Goal: Task Accomplishment & Management: Manage account settings

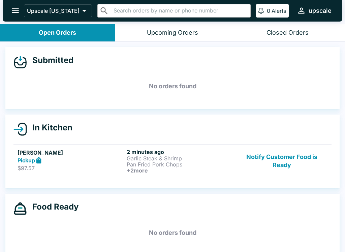
click at [60, 157] on div "Pickup" at bounding box center [71, 161] width 107 height 8
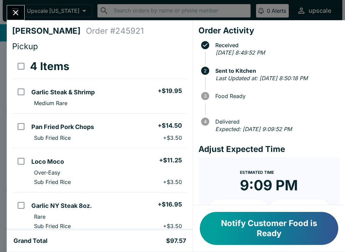
click at [271, 223] on button "Notify Customer Food is Ready" at bounding box center [269, 228] width 139 height 33
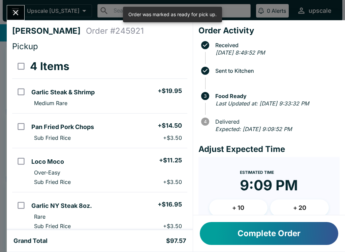
click at [284, 237] on button "Complete Order" at bounding box center [269, 233] width 139 height 23
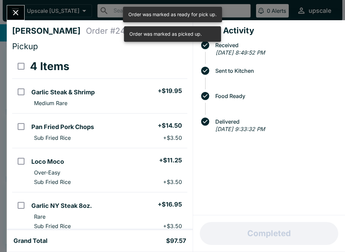
click at [13, 10] on icon "Close" at bounding box center [15, 12] width 9 height 9
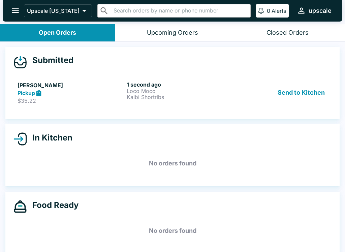
click at [147, 99] on p "Kalbi Shortribs" at bounding box center [180, 97] width 107 height 6
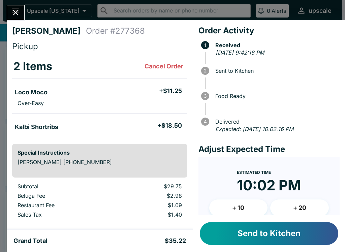
click at [258, 232] on button "Send to Kitchen" at bounding box center [269, 233] width 139 height 23
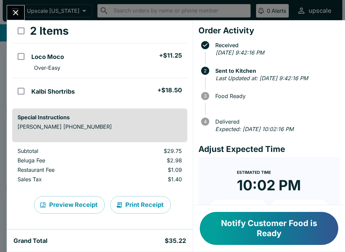
scroll to position [35, 0]
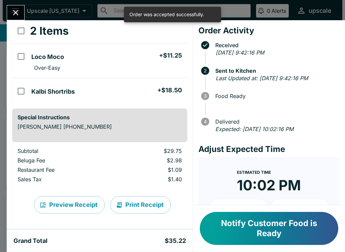
click at [146, 207] on button "Print Receipt" at bounding box center [140, 205] width 61 height 18
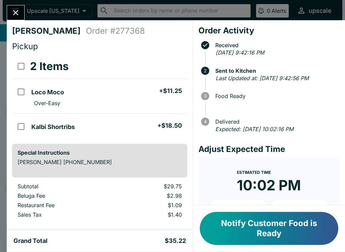
scroll to position [0, 0]
click at [19, 2] on div "[PERSON_NAME] Order # 277368 Pickup 2 Items Loco Moco + $11.25 Over-Easy Kalbi …" at bounding box center [172, 126] width 345 height 252
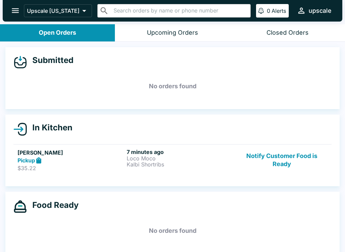
click at [15, 16] on button "open drawer" at bounding box center [15, 10] width 17 height 17
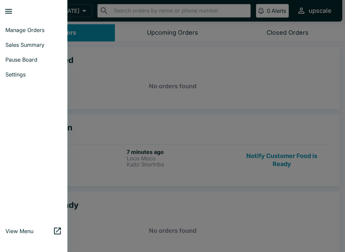
click at [233, 172] on div at bounding box center [172, 126] width 345 height 252
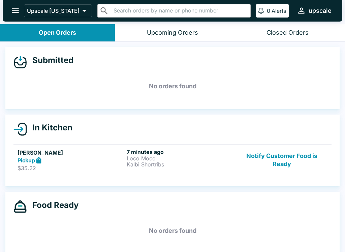
click at [249, 157] on button "Notify Customer Food is Ready" at bounding box center [281, 160] width 91 height 23
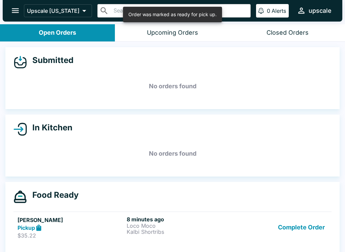
click at [297, 231] on button "Complete Order" at bounding box center [301, 227] width 52 height 23
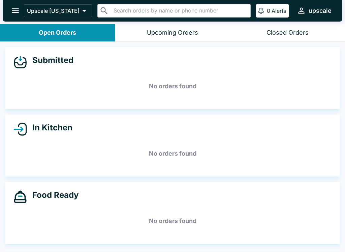
click at [98, 69] on div "Submitted No orders found" at bounding box center [172, 78] width 334 height 62
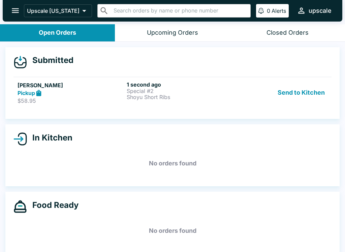
click at [145, 98] on p "Shoyu Short Ribs" at bounding box center [180, 97] width 107 height 6
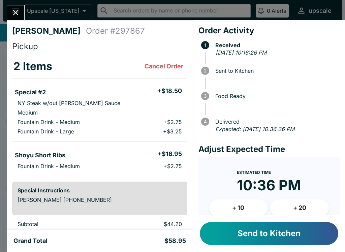
click at [233, 233] on button "Send to Kitchen" at bounding box center [269, 233] width 139 height 23
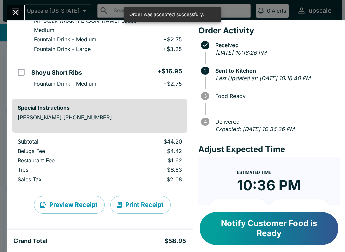
scroll to position [83, 0]
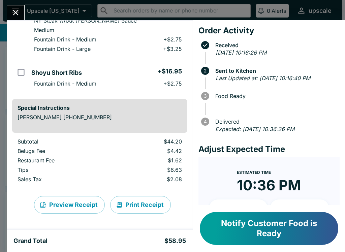
click at [14, 14] on icon "Close" at bounding box center [15, 12] width 5 height 5
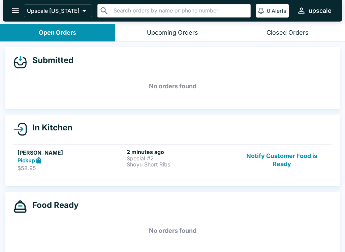
click at [137, 158] on p "Special #2" at bounding box center [180, 158] width 107 height 6
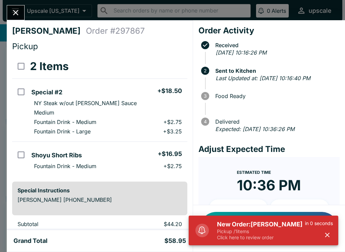
click at [231, 233] on p "Pickup / 1 items" at bounding box center [261, 232] width 88 height 6
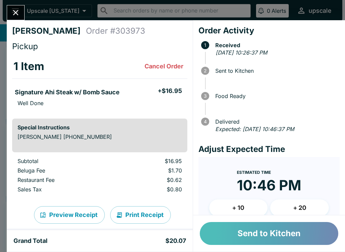
click at [228, 239] on button "Send to Kitchen" at bounding box center [269, 233] width 139 height 23
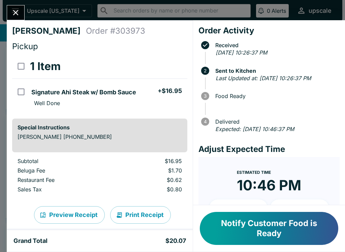
click at [141, 217] on button "Print Receipt" at bounding box center [140, 215] width 61 height 18
click at [18, 10] on icon "Close" at bounding box center [15, 12] width 9 height 9
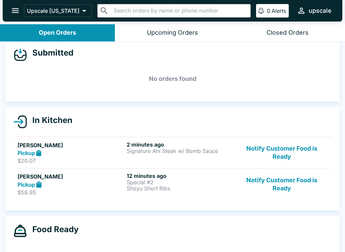
scroll to position [9, 0]
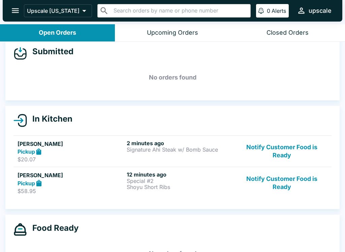
click at [165, 147] on p "Signature Ahi Steak w/ Bomb Sauce" at bounding box center [180, 150] width 107 height 6
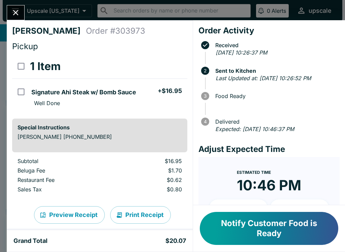
click at [19, 19] on button "Close" at bounding box center [15, 12] width 17 height 14
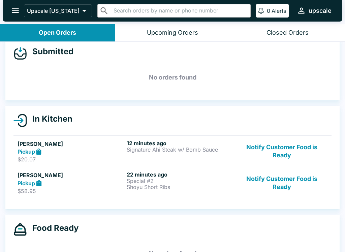
click at [18, 17] on button "open drawer" at bounding box center [15, 10] width 17 height 17
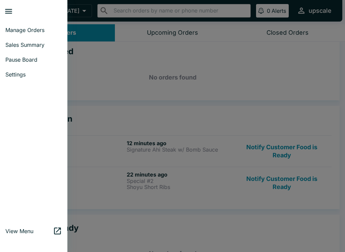
click at [261, 78] on div at bounding box center [172, 126] width 345 height 252
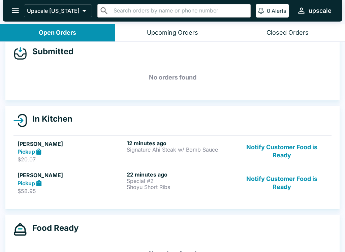
click at [287, 191] on button "Notify Customer Food is Ready" at bounding box center [281, 182] width 91 height 23
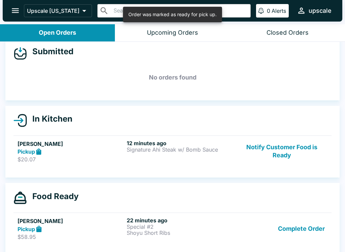
click at [311, 232] on button "Complete Order" at bounding box center [301, 228] width 52 height 23
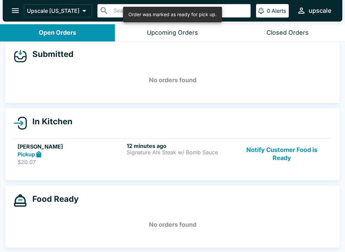
scroll to position [6, 0]
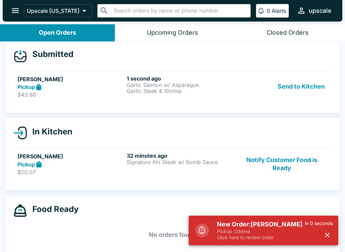
click at [249, 236] on p "Click here to review order" at bounding box center [261, 238] width 88 height 6
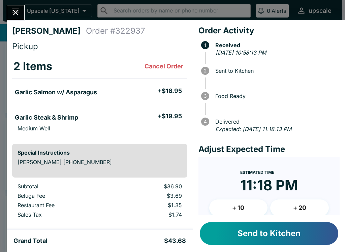
click at [170, 68] on button "Cancel Order" at bounding box center [164, 66] width 44 height 13
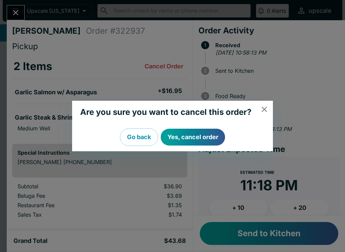
click at [192, 136] on button "Yes, cancel order" at bounding box center [193, 137] width 64 height 17
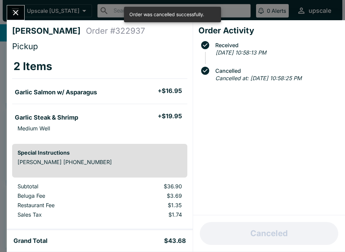
click at [21, 12] on button "Close" at bounding box center [15, 12] width 17 height 14
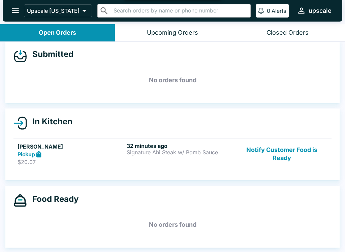
scroll to position [1, 0]
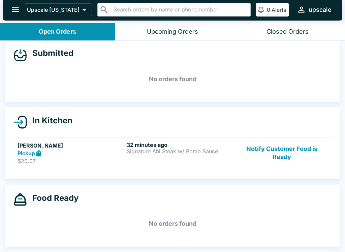
click at [326, 240] on div "Food Ready No orders found" at bounding box center [172, 216] width 334 height 62
click at [319, 237] on div "Food Ready No orders found" at bounding box center [172, 216] width 334 height 62
click at [13, 7] on icon "open drawer" at bounding box center [15, 9] width 9 height 9
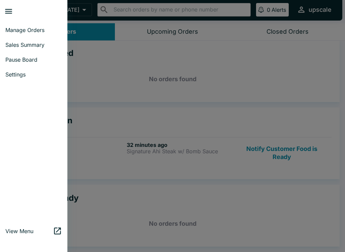
click at [243, 69] on div at bounding box center [172, 126] width 345 height 252
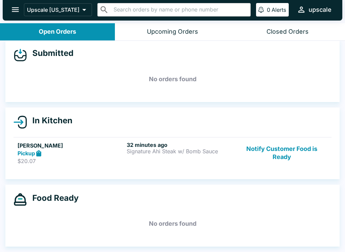
click at [161, 34] on div "Upcoming Orders" at bounding box center [172, 32] width 51 height 8
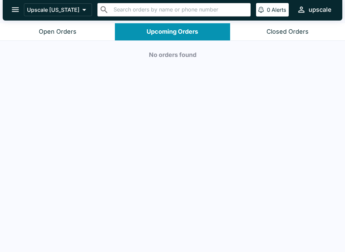
click at [55, 25] on button "Open Orders" at bounding box center [57, 31] width 115 height 17
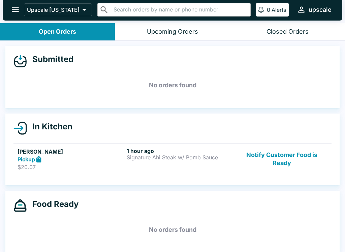
click at [230, 159] on p "Signature Ahi Steak w/ Bomb Sauce" at bounding box center [180, 157] width 107 height 6
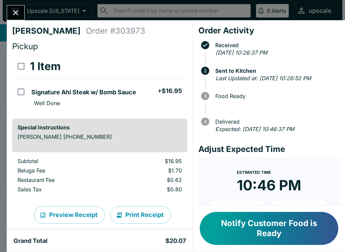
click at [15, 12] on icon "Close" at bounding box center [15, 12] width 9 height 9
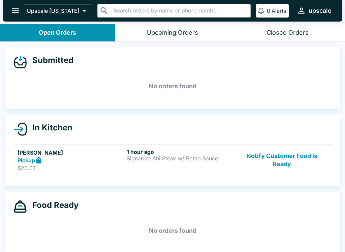
click at [101, 166] on p "$20.07" at bounding box center [71, 168] width 107 height 7
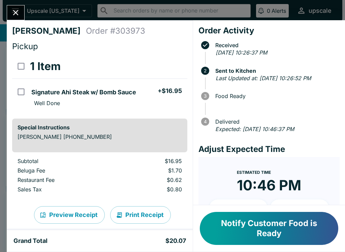
click at [232, 232] on button "Notify Customer Food is Ready" at bounding box center [269, 228] width 139 height 33
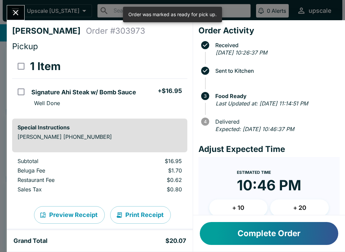
click at [8, 15] on button "Close" at bounding box center [15, 12] width 17 height 14
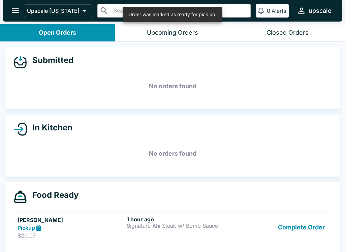
click at [153, 37] on button "Upcoming Orders" at bounding box center [172, 32] width 115 height 17
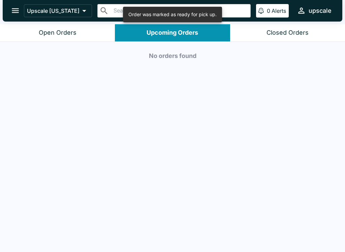
click at [42, 29] on div "Open Orders" at bounding box center [58, 33] width 38 height 8
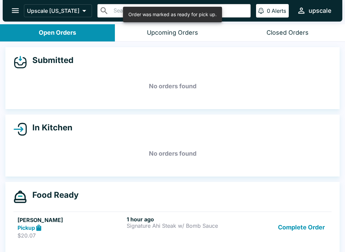
click at [14, 13] on icon "open drawer" at bounding box center [15, 10] width 9 height 9
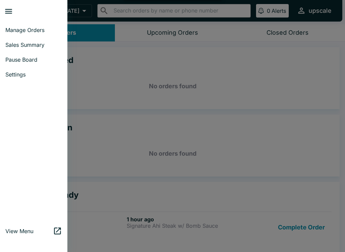
click at [252, 53] on div at bounding box center [172, 126] width 345 height 252
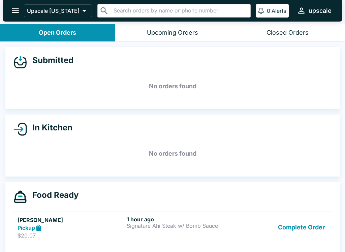
click at [278, 33] on div "Closed Orders" at bounding box center [288, 33] width 42 height 8
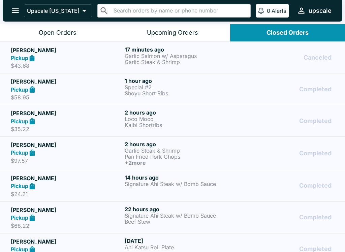
click at [142, 55] on p "Garlic Salmon w/ Asparagus" at bounding box center [180, 56] width 111 height 6
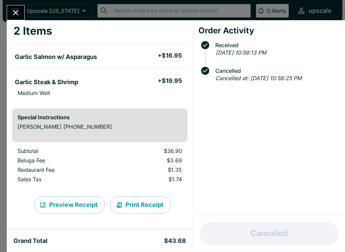
scroll to position [35, 0]
click at [14, 9] on icon "Close" at bounding box center [15, 12] width 9 height 9
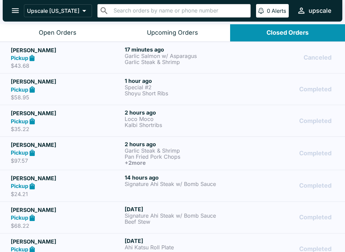
click at [12, 9] on icon "open drawer" at bounding box center [15, 10] width 9 height 9
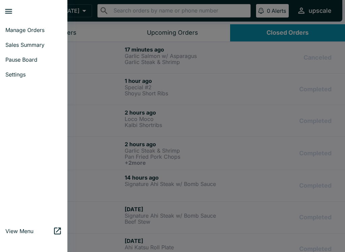
click at [109, 37] on div at bounding box center [172, 126] width 345 height 252
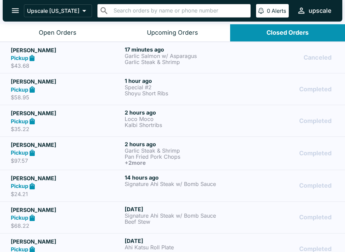
click at [60, 25] on button "Open Orders" at bounding box center [57, 32] width 115 height 17
